Goal: Check status

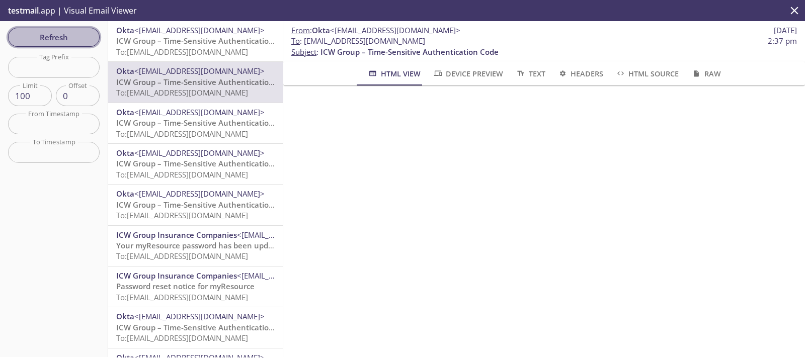
click at [69, 33] on span "Refresh" at bounding box center [53, 37] width 75 height 13
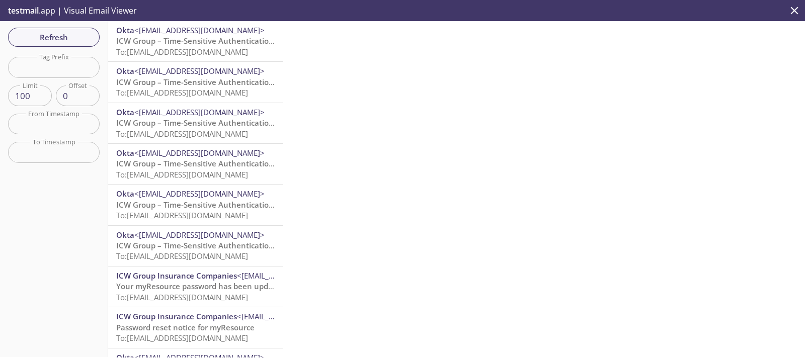
click at [160, 40] on span "ICW Group – Time-Sensitive Authentication Code" at bounding box center [205, 41] width 178 height 10
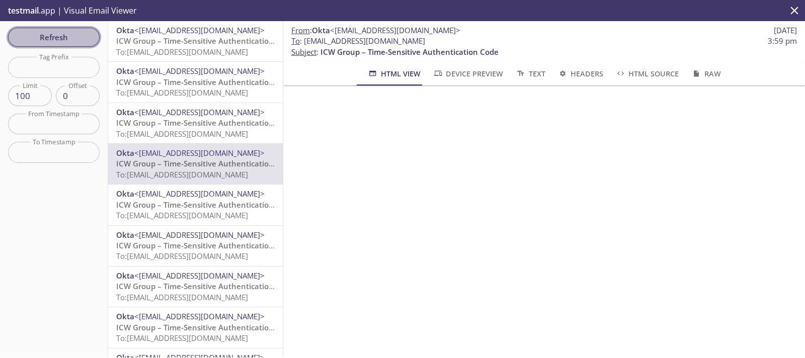
click at [75, 35] on span "Refresh" at bounding box center [53, 37] width 75 height 13
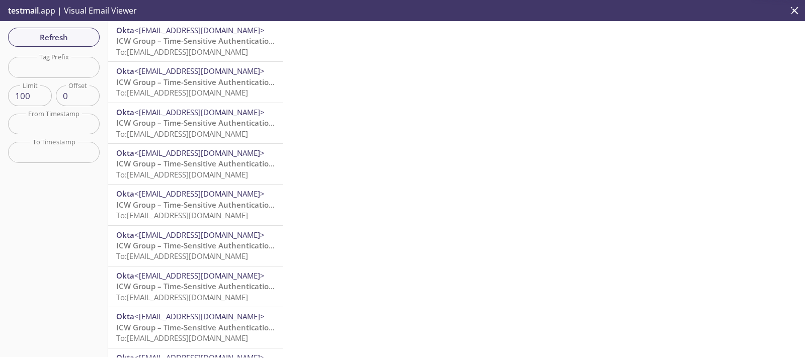
click at [176, 41] on span "ICW Group – Time-Sensitive Authentication Code" at bounding box center [205, 41] width 178 height 10
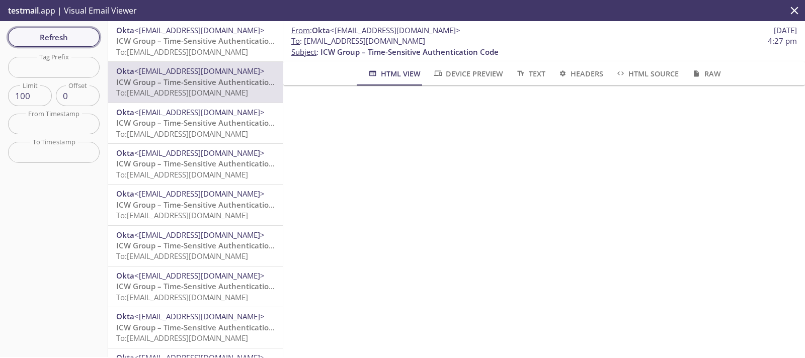
click at [62, 35] on span "Refresh" at bounding box center [53, 37] width 75 height 13
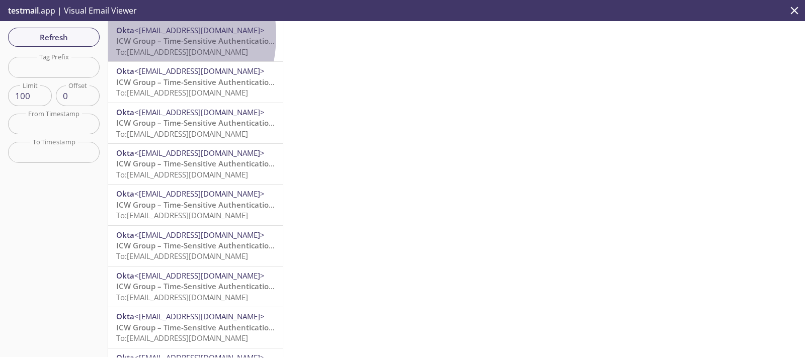
click at [140, 36] on span "ICW Group – Time-Sensitive Authentication Code" at bounding box center [205, 41] width 178 height 10
